Goal: Task Accomplishment & Management: Manage account settings

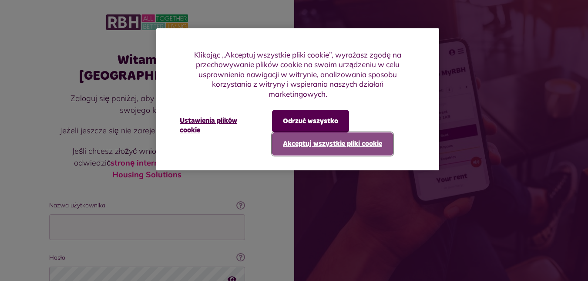
click at [356, 142] on font "Akceptuj wszystkie pliki cookie" at bounding box center [332, 143] width 99 height 7
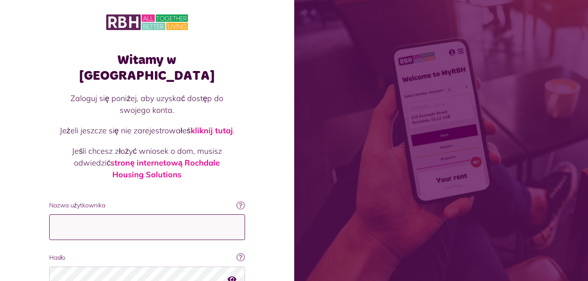
click at [71, 219] on input "Nazwa użytkownika" at bounding box center [147, 227] width 196 height 26
type input "**********"
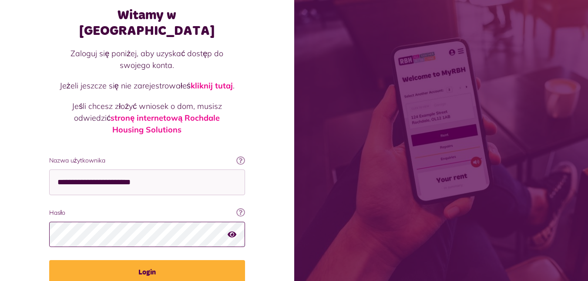
scroll to position [48, 0]
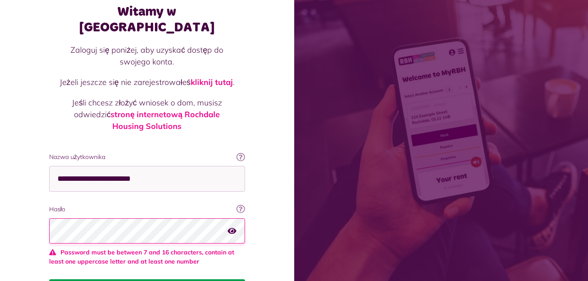
click at [163, 258] on fieldset "**********" at bounding box center [147, 227] width 196 height 151
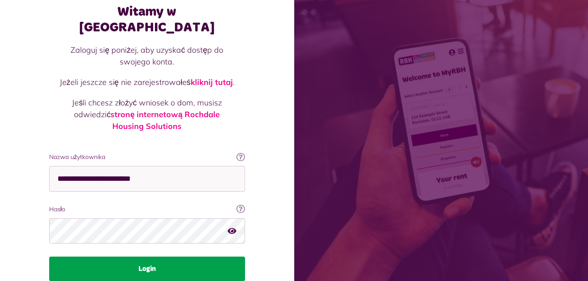
click at [69, 257] on button "Login" at bounding box center [147, 268] width 196 height 24
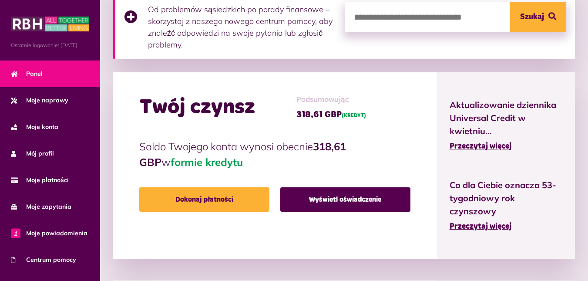
scroll to position [228, 0]
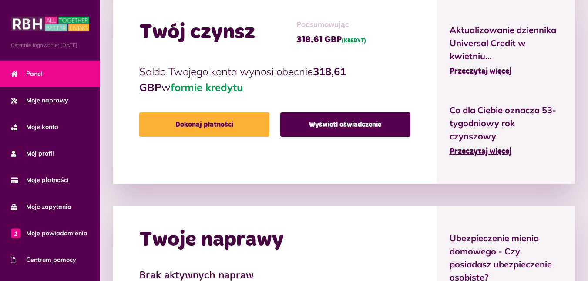
click at [583, 150] on html "Menu Ostatnie logowanie: 29.09.2025 Panel Moje naprawy Moje konta Mój profil 1" at bounding box center [294, 130] width 588 height 845
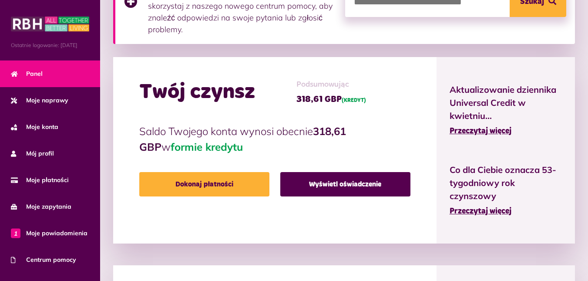
scroll to position [235, 0]
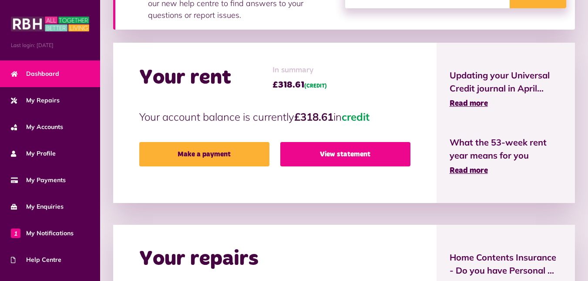
click at [365, 154] on link "View statement" at bounding box center [345, 154] width 130 height 24
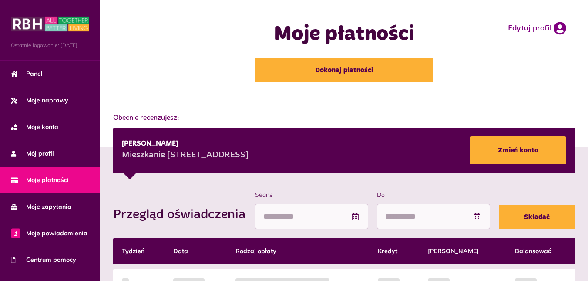
scroll to position [102, 0]
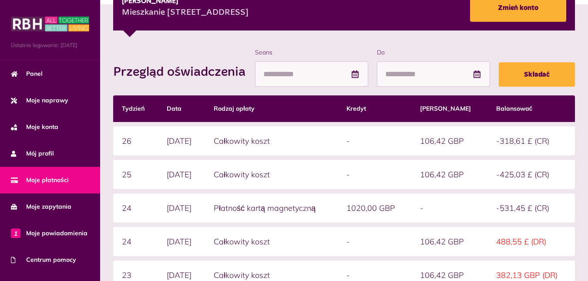
click at [587, 165] on html "Menu Ostatnie logowanie: [DATE] Panel Moje naprawy Moje konta Mój profil 1" at bounding box center [294, 142] width 588 height 569
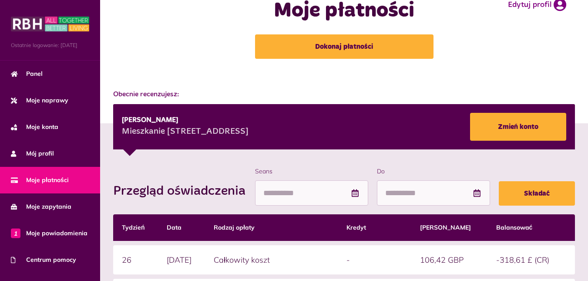
scroll to position [0, 0]
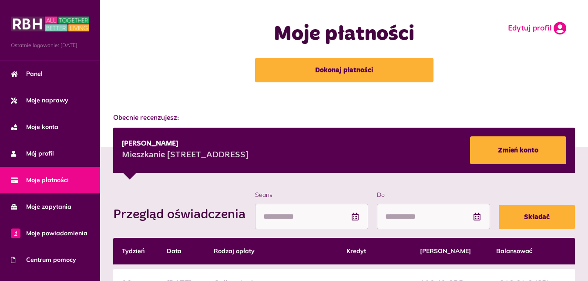
click at [557, 30] on icon at bounding box center [560, 28] width 13 height 13
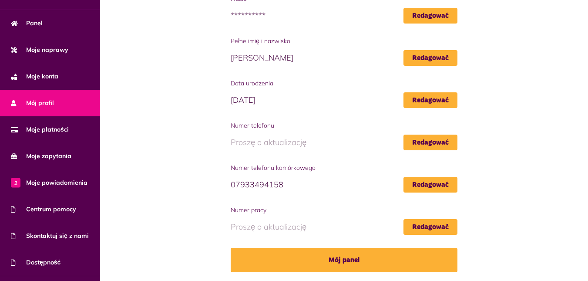
scroll to position [97, 0]
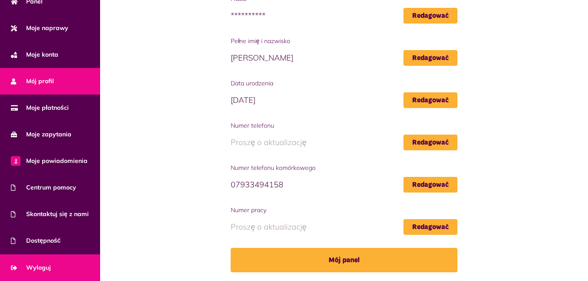
click at [30, 262] on link "Wyloguj" at bounding box center [50, 267] width 100 height 27
